Goal: Task Accomplishment & Management: Use online tool/utility

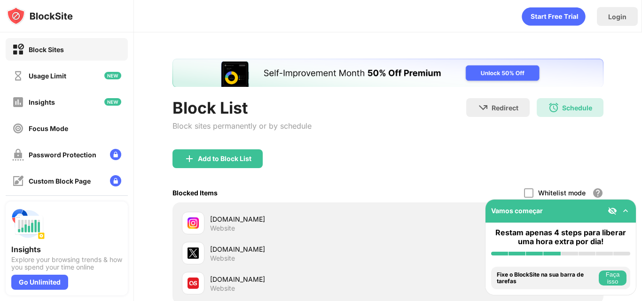
drag, startPoint x: 498, startPoint y: 176, endPoint x: 488, endPoint y: 176, distance: 10.3
click at [498, 176] on div "Add to Block List" at bounding box center [387, 166] width 431 height 34
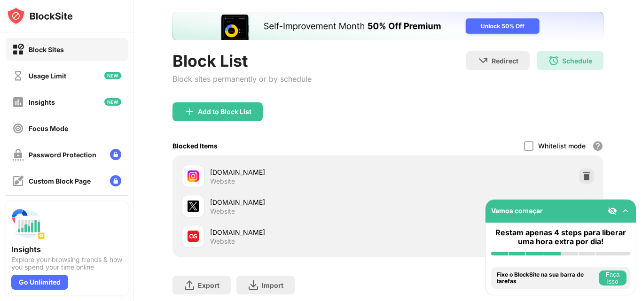
click at [562, 64] on div "Schedule" at bounding box center [577, 61] width 30 height 8
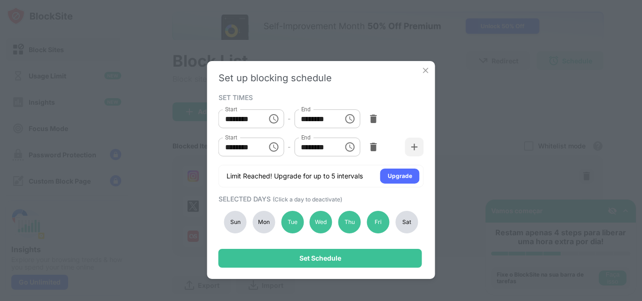
type input "********"
click at [268, 216] on div "Mon" at bounding box center [263, 222] width 23 height 23
click at [290, 223] on div "Tue" at bounding box center [292, 222] width 23 height 23
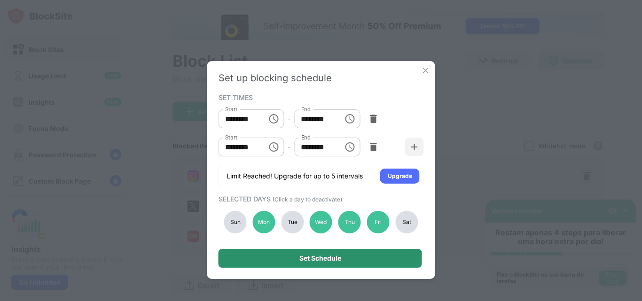
click at [313, 265] on div "Set Schedule" at bounding box center [321, 258] width 204 height 19
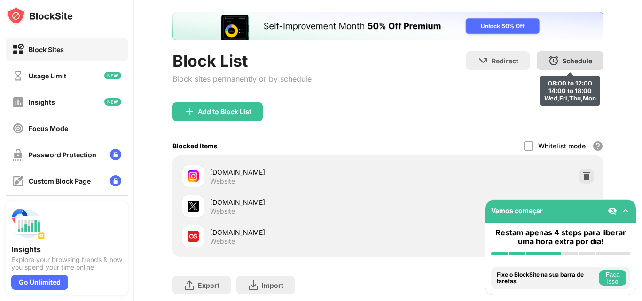
click at [548, 56] on img at bounding box center [553, 60] width 11 height 11
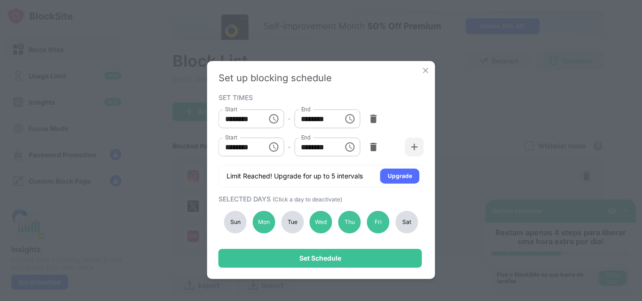
click at [298, 228] on div "Tue" at bounding box center [292, 222] width 23 height 23
click at [312, 268] on div "Set up blocking schedule SET TIMES Start ******** Start - End ******** End Star…" at bounding box center [321, 170] width 228 height 218
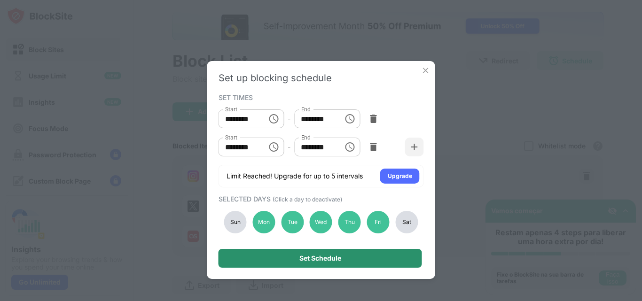
click at [313, 263] on div "Set Schedule" at bounding box center [321, 258] width 204 height 19
